Goal: Information Seeking & Learning: Find specific fact

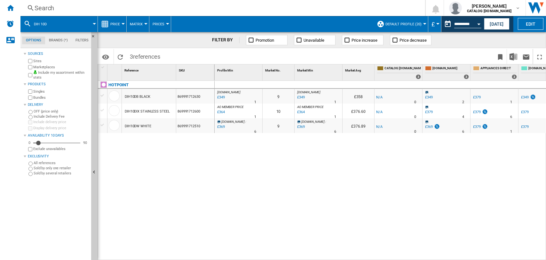
click at [39, 9] on div "Search" at bounding box center [222, 8] width 374 height 9
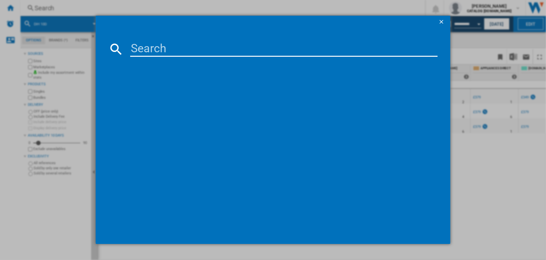
click at [144, 45] on input at bounding box center [284, 48] width 308 height 15
click at [148, 45] on input "wh" at bounding box center [284, 48] width 308 height 15
click at [163, 49] on input "wmhg81" at bounding box center [284, 48] width 308 height 15
click at [171, 47] on input "wm81" at bounding box center [284, 48] width 308 height 15
type input "w"
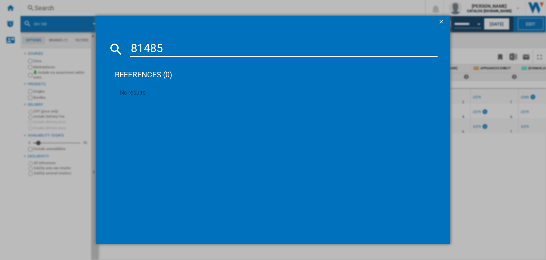
click at [131, 48] on input "81485" at bounding box center [284, 48] width 308 height 15
type input "wmhg 81485"
click at [440, 20] on ng-md-icon "getI18NText('BUTTONS.CLOSE_DIALOG')" at bounding box center [442, 23] width 8 height 8
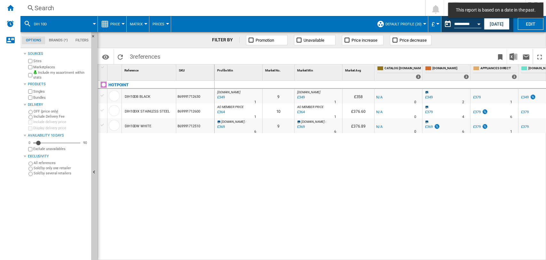
click at [45, 5] on div "Search" at bounding box center [222, 8] width 374 height 9
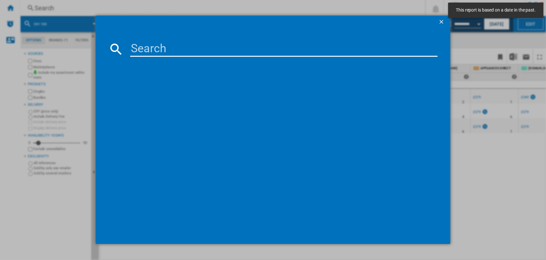
click at [156, 50] on input at bounding box center [284, 48] width 308 height 15
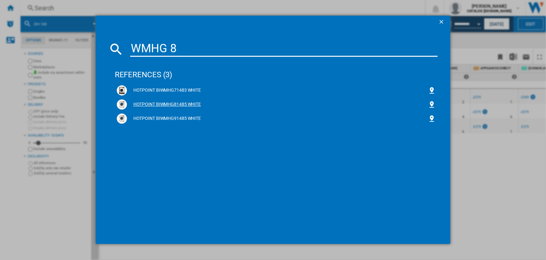
type input "WMHG 8"
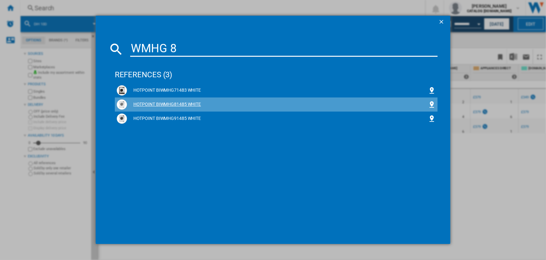
click at [158, 104] on div "HOTPOINT BIWMHG81485 WHITE" at bounding box center [277, 104] width 301 height 6
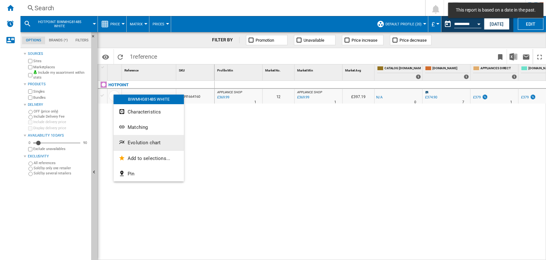
click at [140, 141] on span "Evolution chart" at bounding box center [144, 143] width 33 height 6
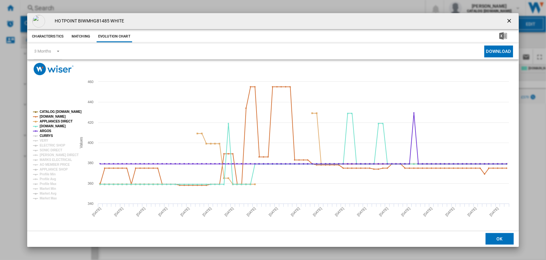
click at [46, 134] on tspan "CURRYS" at bounding box center [46, 136] width 13 height 4
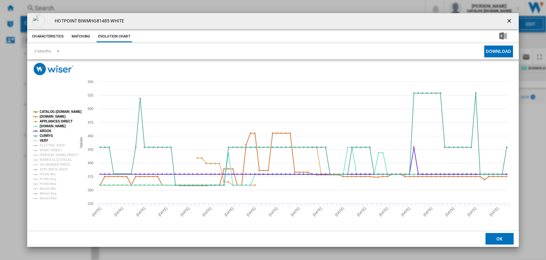
click at [43, 139] on tspan "VERY" at bounding box center [44, 141] width 9 height 4
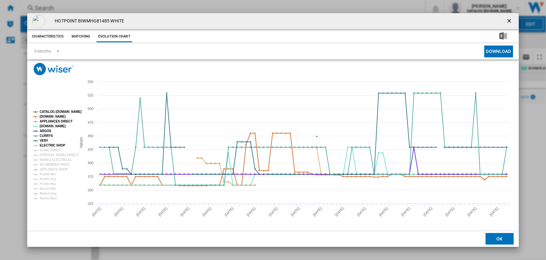
click at [44, 143] on tspan "ELECTRIC SHOP" at bounding box center [53, 145] width 26 height 4
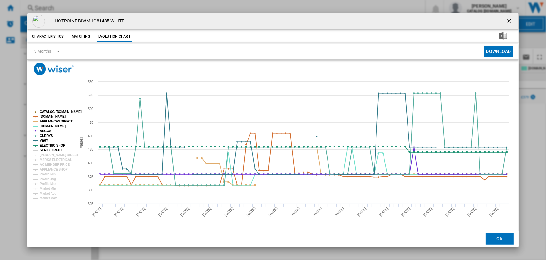
click at [46, 149] on tspan "SONIC DIRECT" at bounding box center [51, 150] width 22 height 4
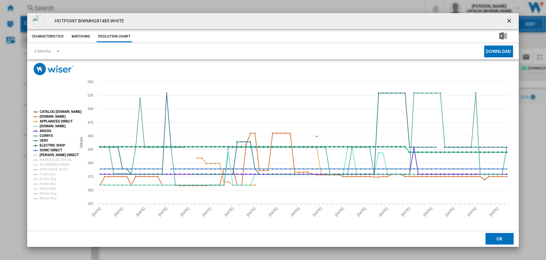
click at [47, 153] on tspan "[PERSON_NAME] DIRECT" at bounding box center [59, 155] width 39 height 4
click at [47, 158] on tspan "MARKS ELECTRICAL" at bounding box center [56, 160] width 32 height 4
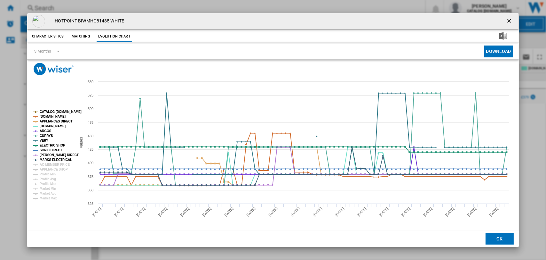
click at [51, 110] on tspan "CATALOG [DOMAIN_NAME]" at bounding box center [61, 112] width 42 height 4
click at [51, 115] on tspan "[DOMAIN_NAME]" at bounding box center [53, 117] width 26 height 4
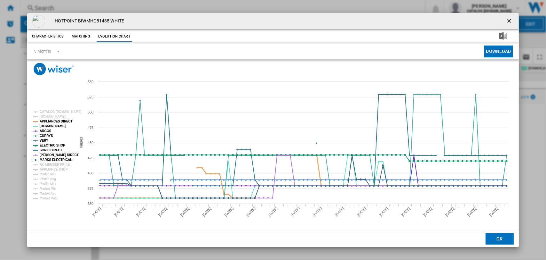
click at [51, 120] on tspan "APPLIANCES DIRECT" at bounding box center [56, 121] width 33 height 4
click at [47, 130] on tspan "ARGOS" at bounding box center [46, 131] width 12 height 4
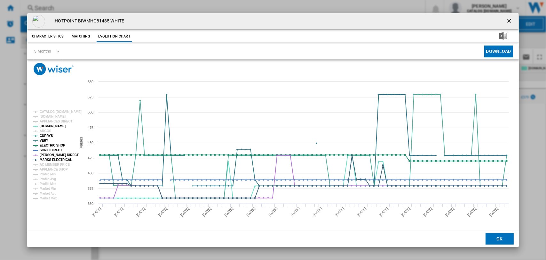
click at [47, 130] on tspan "ARGOS" at bounding box center [46, 131] width 12 height 4
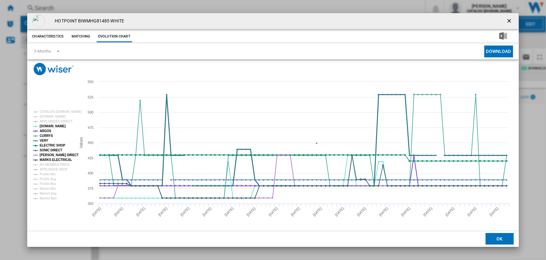
click at [44, 139] on tspan "VERY" at bounding box center [44, 141] width 9 height 4
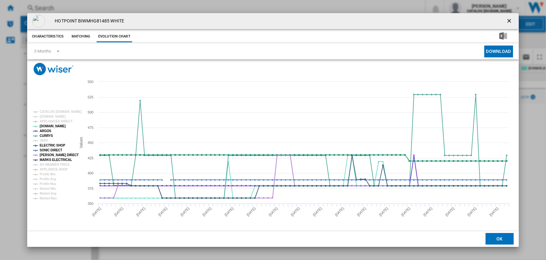
click at [44, 139] on tspan "VERY" at bounding box center [44, 141] width 9 height 4
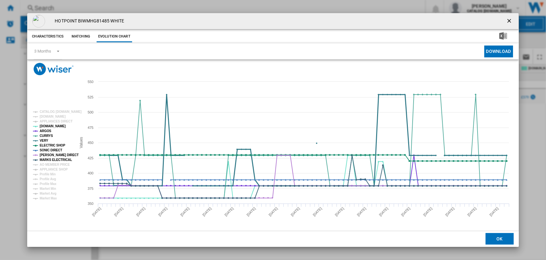
click at [44, 139] on tspan "VERY" at bounding box center [44, 141] width 9 height 4
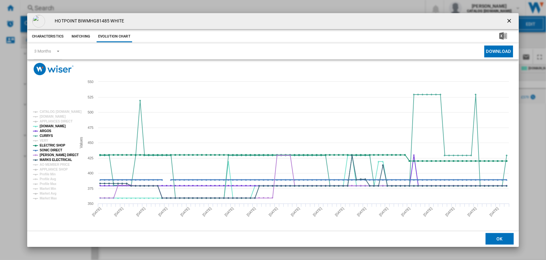
click at [48, 149] on tspan "SONIC DIRECT" at bounding box center [51, 150] width 22 height 4
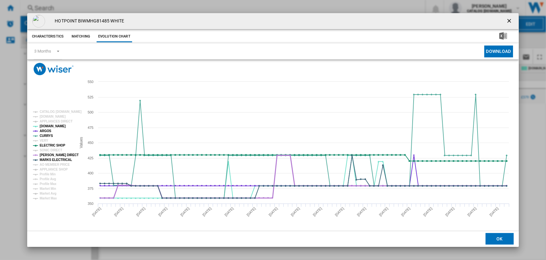
click at [50, 155] on tspan "[PERSON_NAME] DIRECT" at bounding box center [59, 155] width 39 height 4
click at [52, 159] on tspan "MARKS ELECTRICAL" at bounding box center [56, 160] width 32 height 4
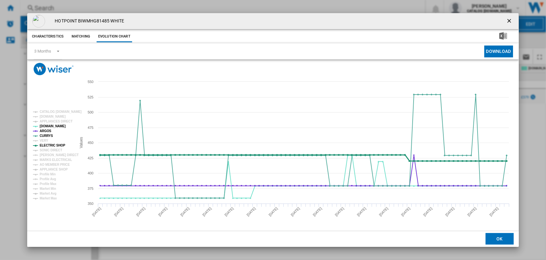
click at [53, 146] on tspan "ELECTRIC SHOP" at bounding box center [53, 145] width 26 height 4
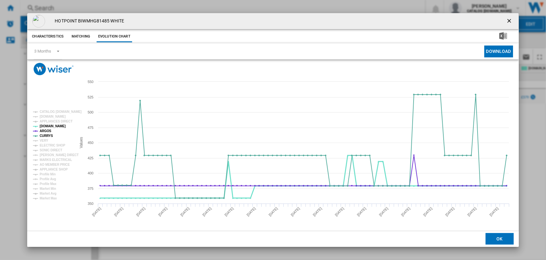
click at [46, 126] on tspan "[DOMAIN_NAME]" at bounding box center [53, 126] width 26 height 4
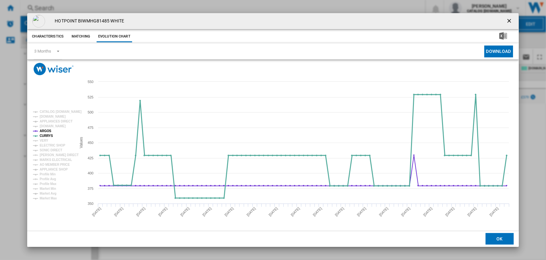
click at [45, 135] on tspan "CURRYS" at bounding box center [46, 136] width 13 height 4
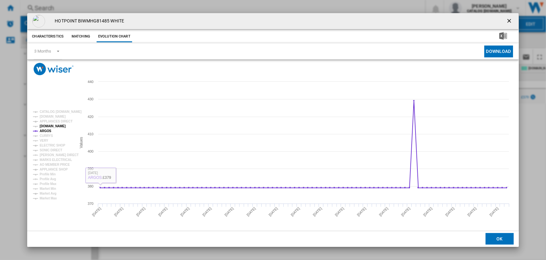
click at [47, 124] on tspan "[DOMAIN_NAME]" at bounding box center [53, 126] width 26 height 4
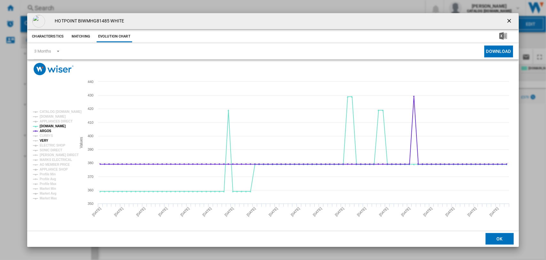
click at [42, 139] on tspan "VERY" at bounding box center [44, 141] width 9 height 4
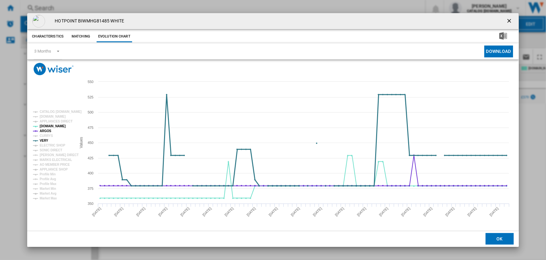
click at [42, 139] on tspan "VERY" at bounding box center [44, 141] width 9 height 4
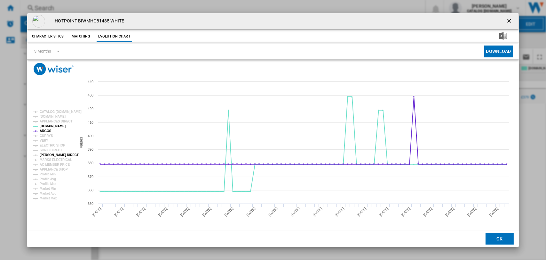
click at [48, 153] on tspan "[PERSON_NAME] DIRECT" at bounding box center [59, 155] width 39 height 4
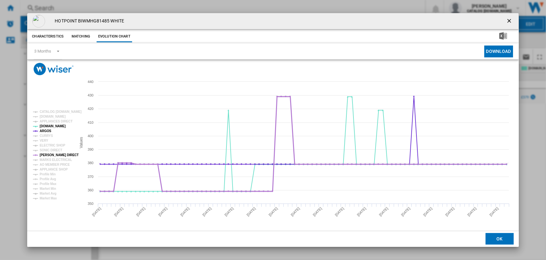
click at [48, 153] on tspan "[PERSON_NAME] DIRECT" at bounding box center [59, 155] width 39 height 4
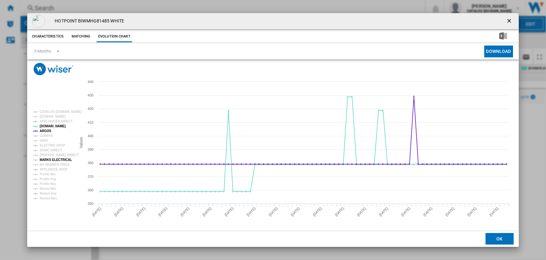
click at [48, 158] on tspan "MARKS ELECTRICAL" at bounding box center [56, 160] width 32 height 4
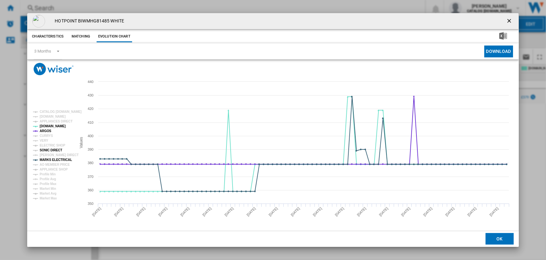
click at [49, 149] on tspan "SONIC DIRECT" at bounding box center [51, 150] width 22 height 4
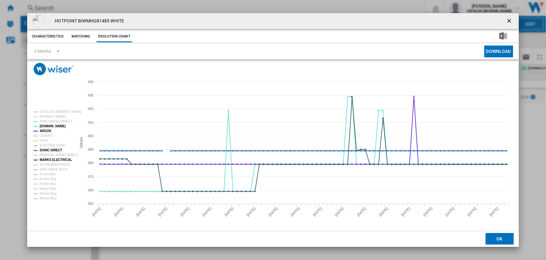
click at [49, 149] on tspan "SONIC DIRECT" at bounding box center [51, 150] width 22 height 4
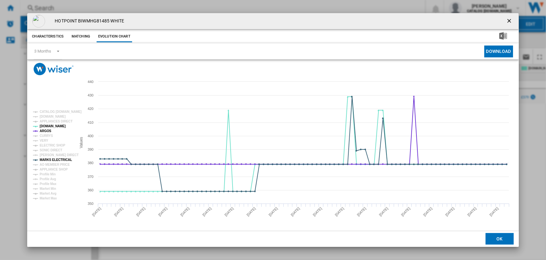
click at [507, 19] on ng-md-icon "getI18NText('BUTTONS.CLOSE_DIALOG')" at bounding box center [510, 22] width 8 height 8
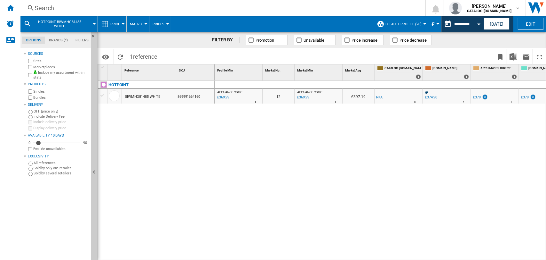
click at [45, 7] on div "Search" at bounding box center [222, 8] width 374 height 9
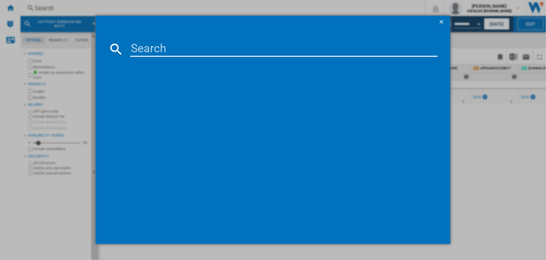
click at [144, 46] on input at bounding box center [284, 48] width 308 height 15
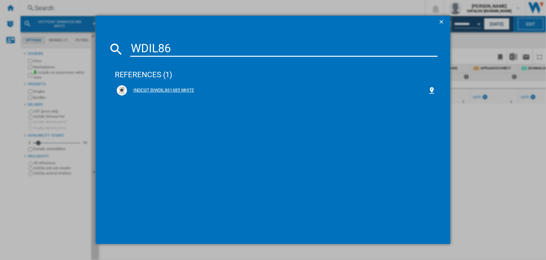
type input "WDIL86"
click at [161, 89] on div "INDESIT BIWDIL861485 WHITE" at bounding box center [277, 90] width 301 height 6
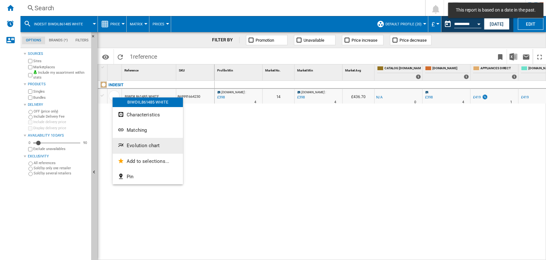
click at [139, 142] on span "Evolution chart" at bounding box center [143, 145] width 33 height 6
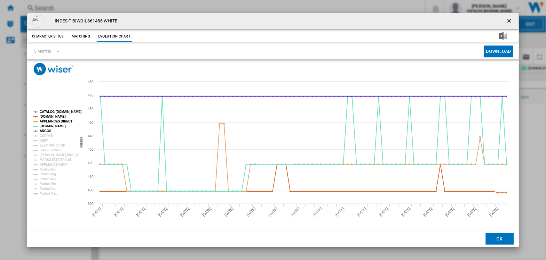
click at [45, 112] on tspan "CATALOG [DOMAIN_NAME]" at bounding box center [61, 112] width 42 height 4
click at [48, 115] on tspan "[DOMAIN_NAME]" at bounding box center [53, 117] width 26 height 4
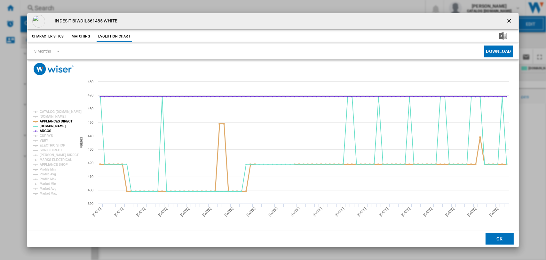
click at [49, 119] on tspan "APPLIANCES DIRECT" at bounding box center [56, 121] width 33 height 4
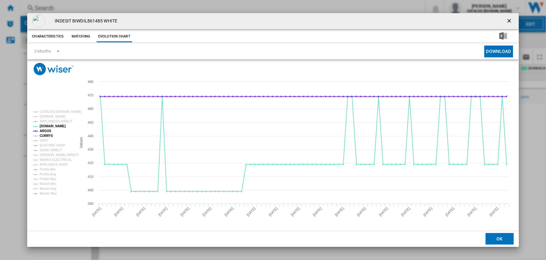
click at [46, 134] on tspan "CURRYS" at bounding box center [46, 136] width 13 height 4
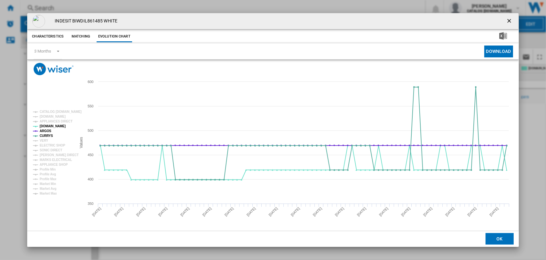
click at [46, 134] on tspan "CURRYS" at bounding box center [46, 136] width 13 height 4
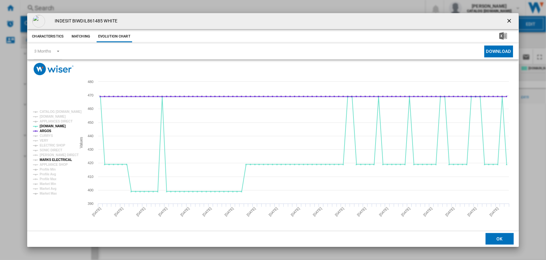
click at [49, 158] on tspan "MARKS ELECTRICAL" at bounding box center [56, 160] width 32 height 4
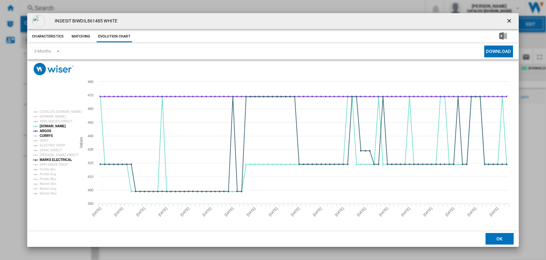
click at [47, 134] on tspan "CURRYS" at bounding box center [46, 136] width 13 height 4
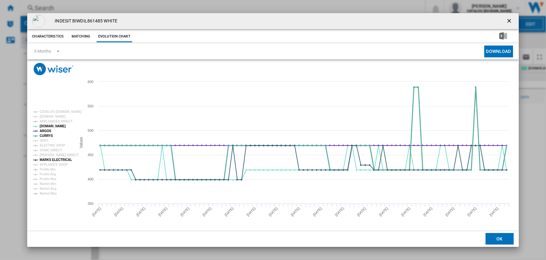
click at [41, 135] on tspan "CURRYS" at bounding box center [46, 136] width 13 height 4
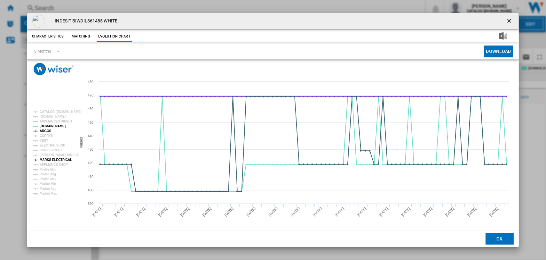
drag, startPoint x: 505, startPoint y: 18, endPoint x: 365, endPoint y: 71, distance: 149.6
click at [506, 18] on ng-md-icon "getI18NText('BUTTONS.CLOSE_DIALOG')" at bounding box center [510, 22] width 8 height 8
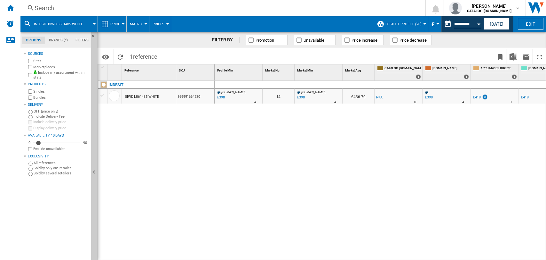
click at [50, 8] on div "Search" at bounding box center [222, 8] width 374 height 9
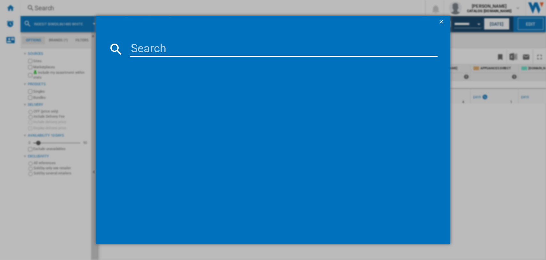
click at [163, 49] on input at bounding box center [284, 48] width 308 height 15
type input "WDHG 96"
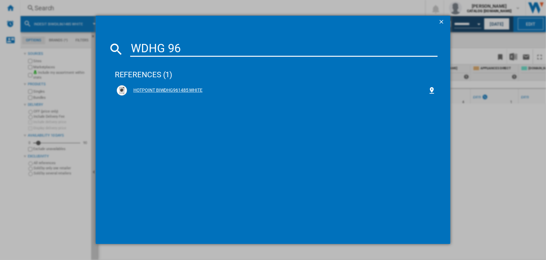
click at [171, 91] on div "HOTPOINT BIWDHG961485 WHITE" at bounding box center [277, 90] width 301 height 6
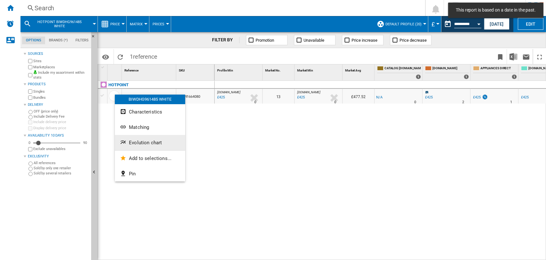
click at [140, 140] on span "Evolution chart" at bounding box center [145, 143] width 33 height 6
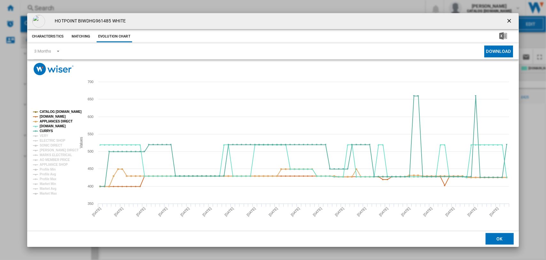
click at [50, 112] on tspan "CATALOG [DOMAIN_NAME]" at bounding box center [61, 112] width 42 height 4
click at [52, 117] on tspan "[DOMAIN_NAME]" at bounding box center [53, 117] width 26 height 4
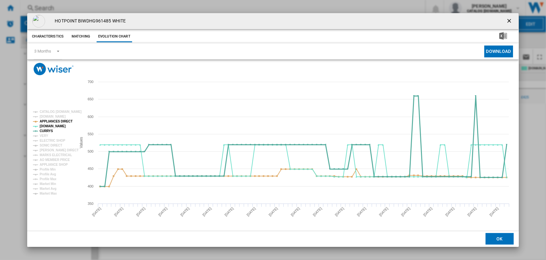
click at [45, 130] on tspan "CURRYS" at bounding box center [46, 131] width 13 height 4
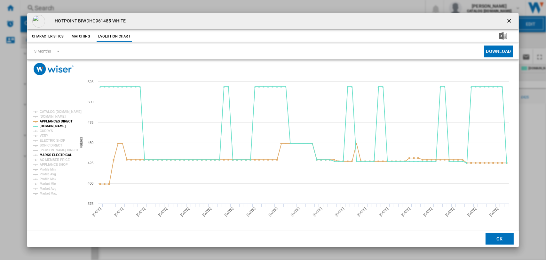
click at [53, 155] on tspan "MARKS ELECTRICAL" at bounding box center [56, 155] width 32 height 4
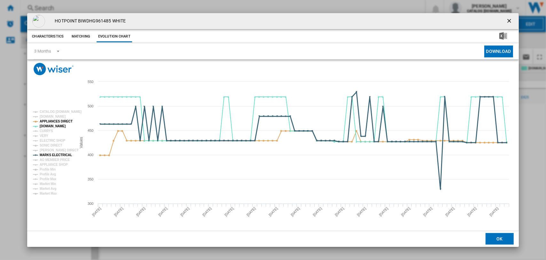
click at [43, 154] on tspan "MARKS ELECTRICAL" at bounding box center [56, 155] width 32 height 4
